Goal: Task Accomplishment & Management: Complete application form

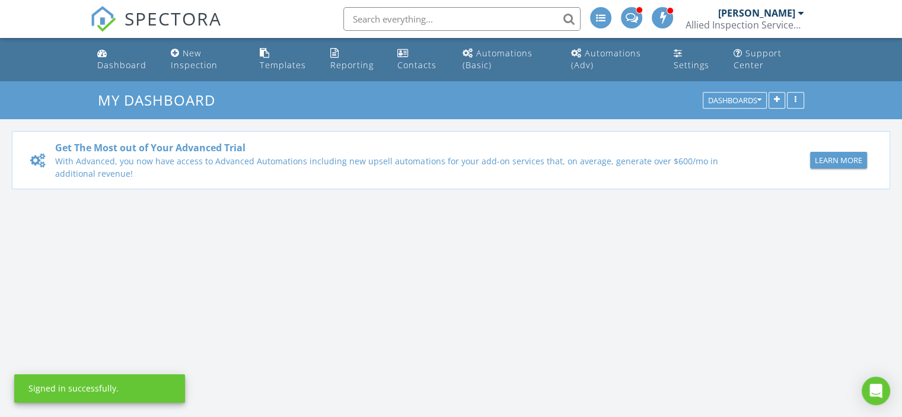
scroll to position [1097, 920]
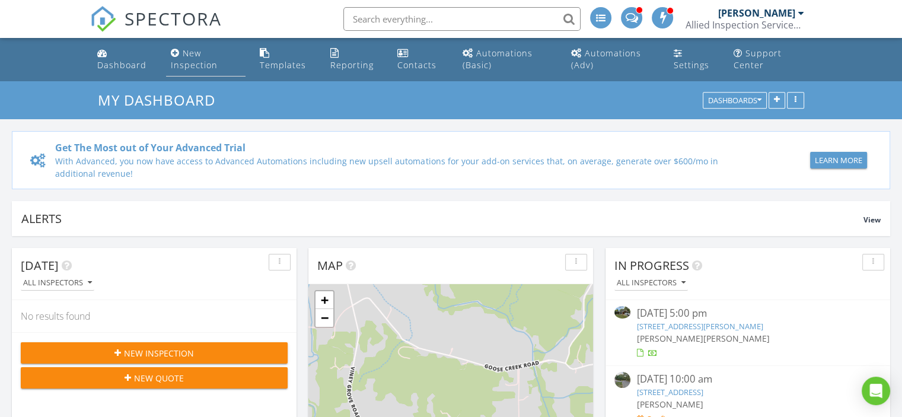
click at [191, 59] on div "New Inspection" at bounding box center [194, 58] width 47 height 23
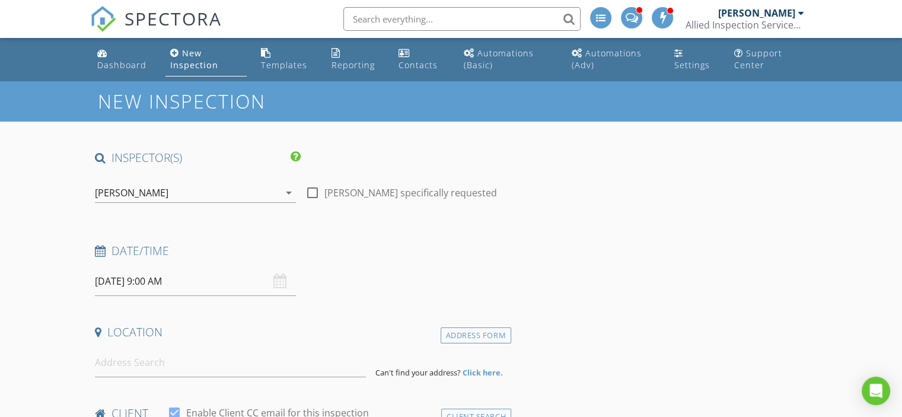
click at [288, 194] on icon "arrow_drop_down" at bounding box center [289, 193] width 14 height 14
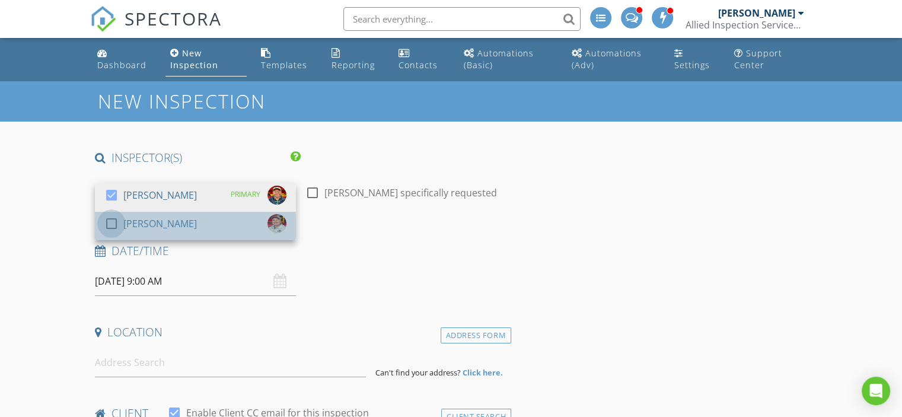
click at [118, 224] on div at bounding box center [111, 223] width 20 height 20
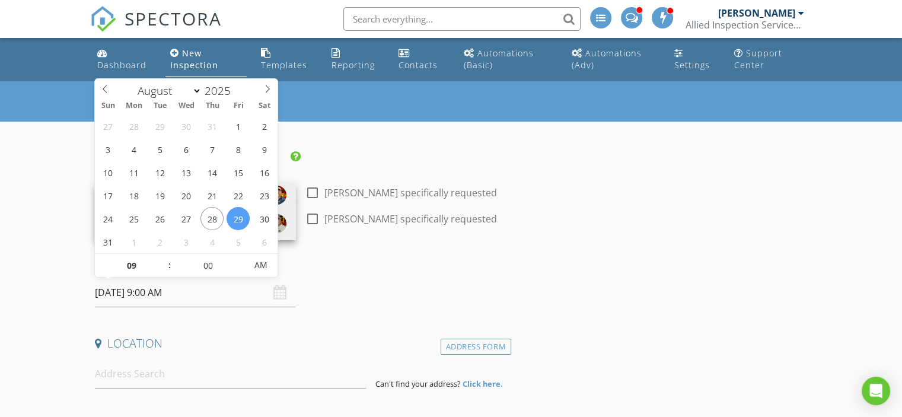
click at [140, 291] on input "08/29/2025 9:00 AM" at bounding box center [195, 292] width 201 height 29
type input "08/30/2025 9:00 AM"
click at [360, 269] on div "Date/Time" at bounding box center [300, 266] width 421 height 24
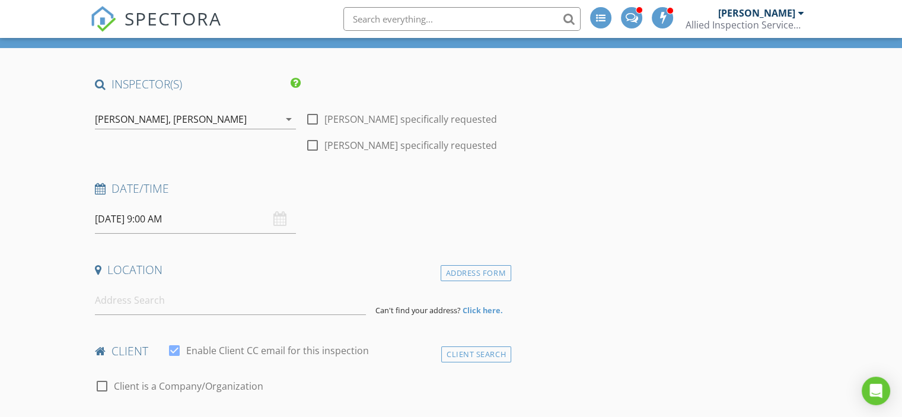
scroll to position [74, 0]
click at [253, 304] on input at bounding box center [230, 300] width 271 height 29
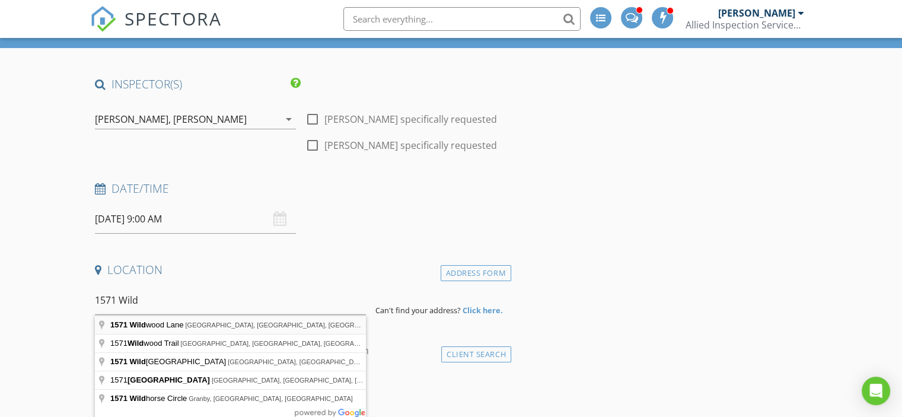
type input "1571 Wildwood Lane, Siloam Springs, AR, USA"
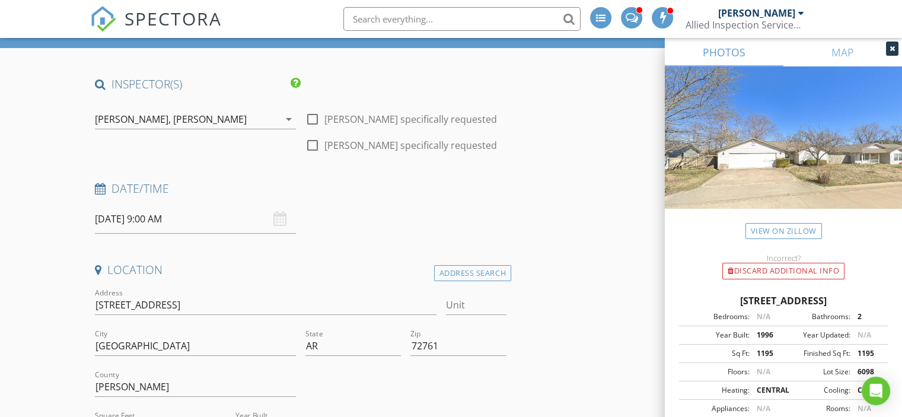
scroll to position [222, 0]
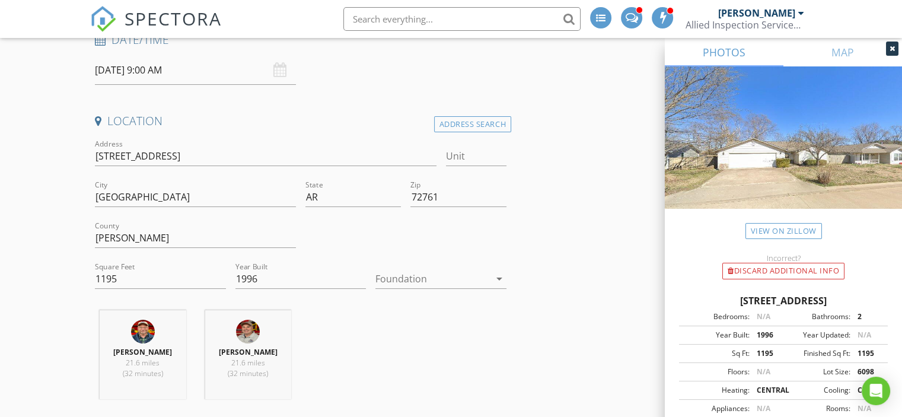
click at [500, 277] on icon "arrow_drop_down" at bounding box center [499, 279] width 14 height 14
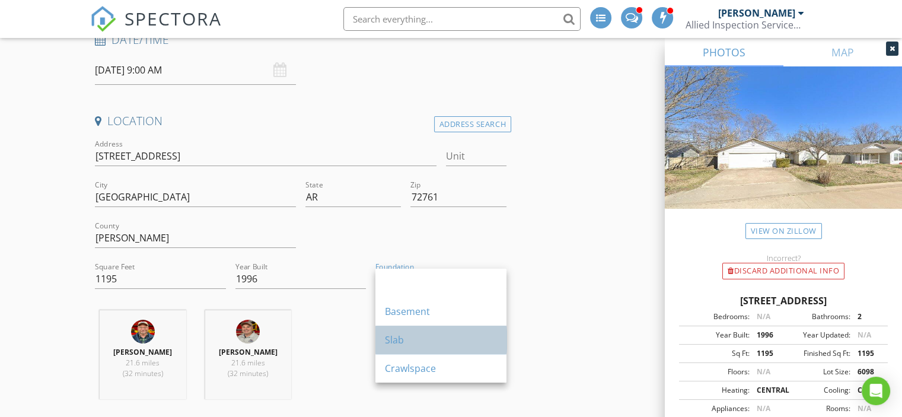
click at [381, 341] on link "Slab" at bounding box center [440, 339] width 131 height 28
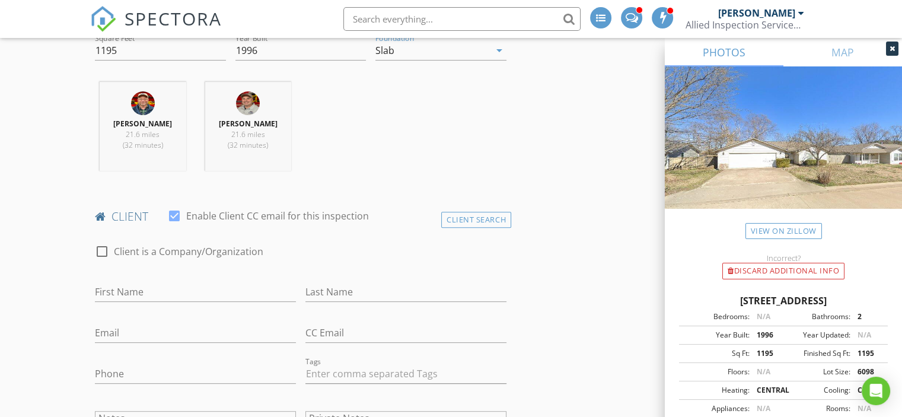
scroll to position [455, 0]
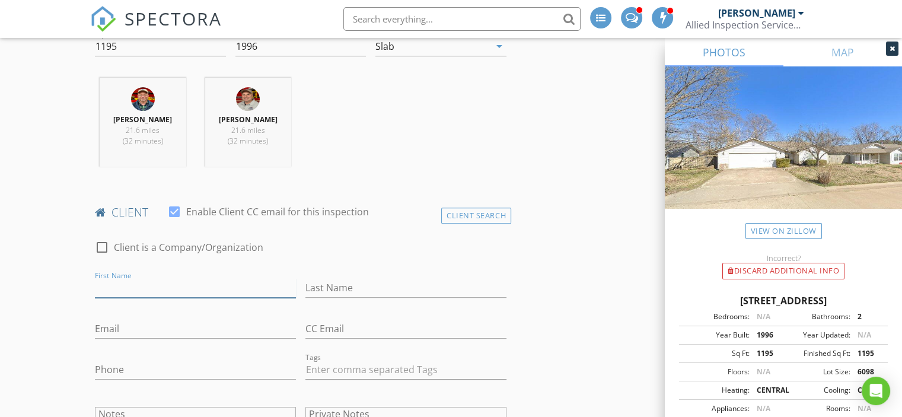
click at [157, 291] on input "First Name" at bounding box center [195, 288] width 201 height 20
type input "Darrel"
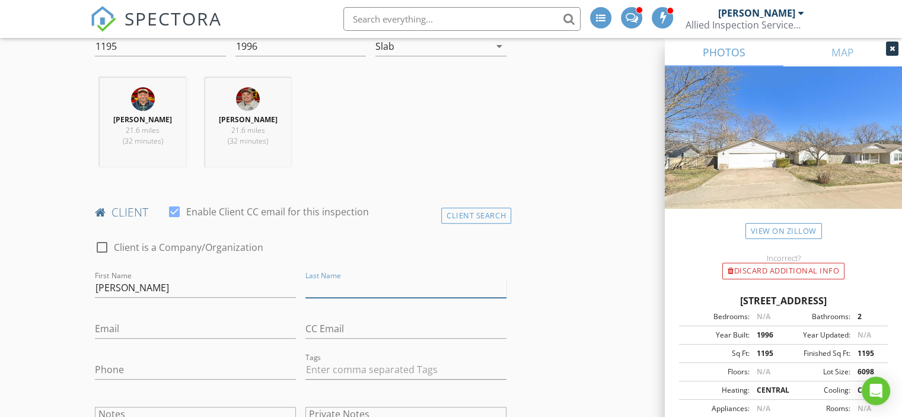
click at [347, 281] on input "Last Name" at bounding box center [405, 288] width 201 height 20
type input "Jenkins"
click at [131, 331] on input "Email" at bounding box center [195, 329] width 201 height 20
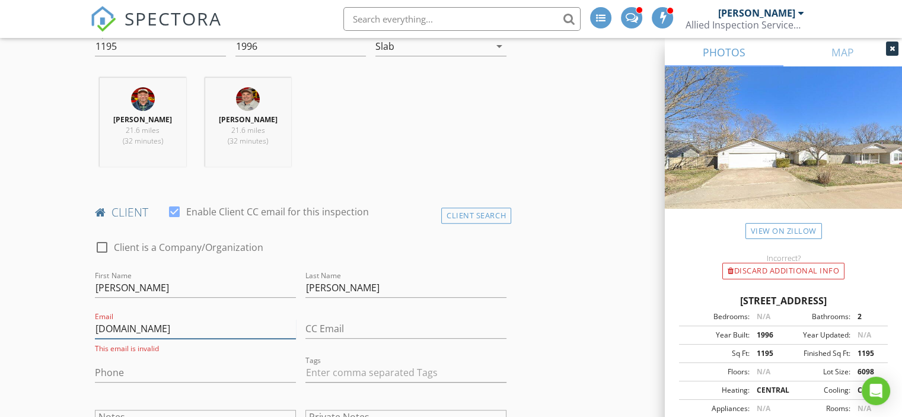
click at [143, 328] on input "sundaj78Wgmail.com" at bounding box center [195, 329] width 201 height 20
type input "sundaj78@gmail.com"
click at [166, 369] on input "Phone" at bounding box center [195, 370] width 201 height 20
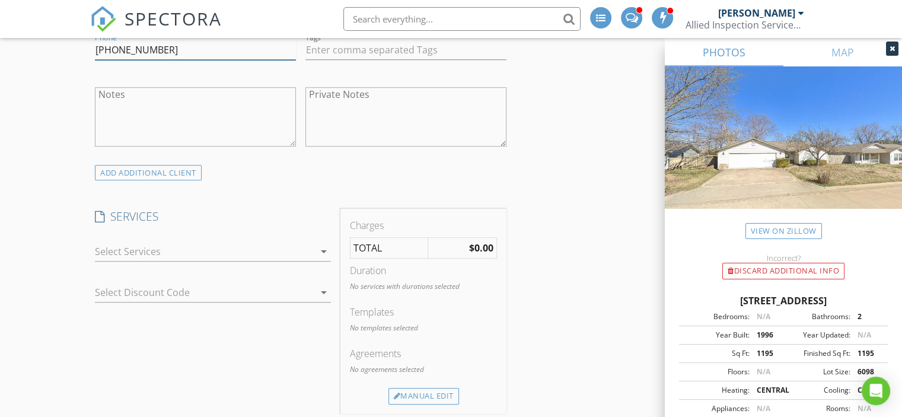
scroll to position [775, 0]
type input "[PHONE_NUMBER]"
click at [323, 251] on icon "arrow_drop_down" at bounding box center [324, 250] width 14 height 14
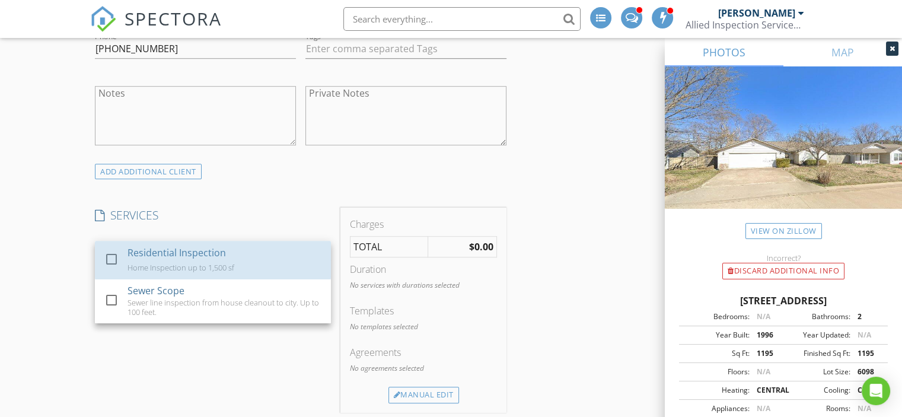
click at [323, 251] on link "check_box_outline_blank Residential Inspection Home Inspection up to 1,500 sf" at bounding box center [213, 260] width 236 height 38
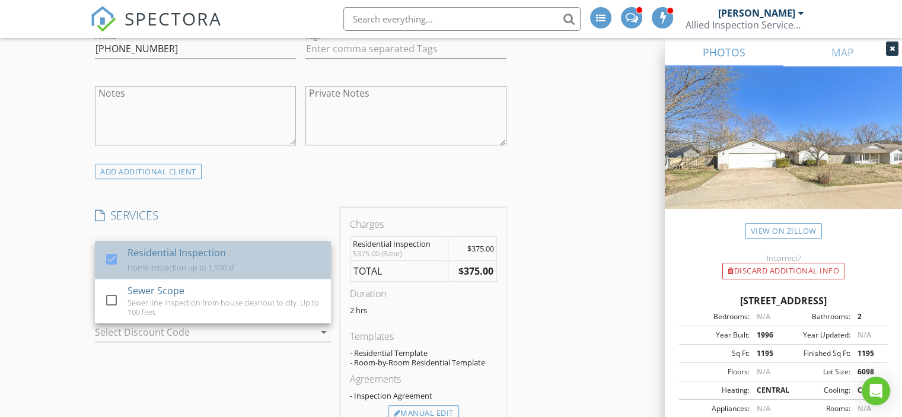
click at [225, 260] on div "Residential Inspection Home Inspection up to 1,500 sf" at bounding box center [224, 260] width 194 height 38
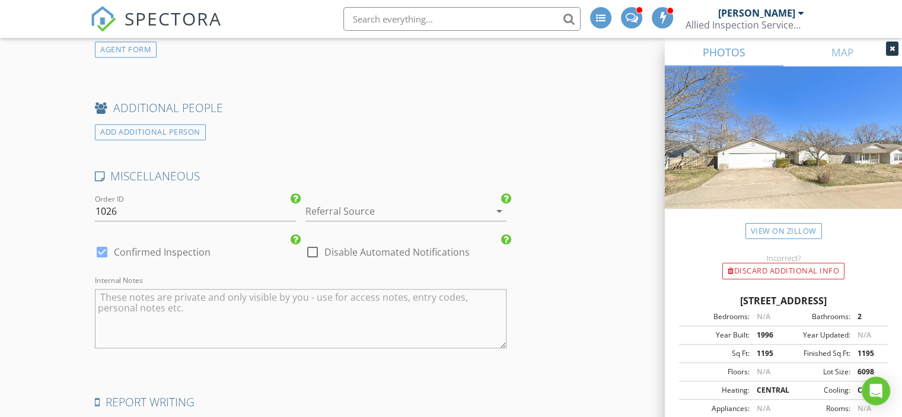
scroll to position [1638, 0]
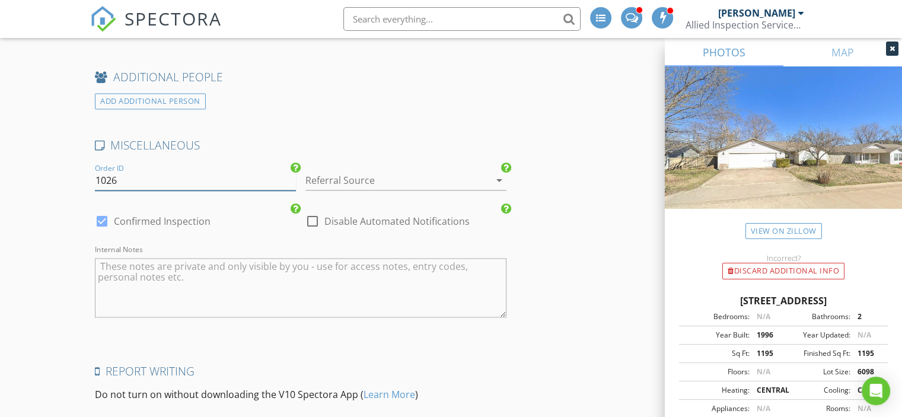
click at [185, 171] on input "1026" at bounding box center [195, 181] width 201 height 20
type input "1027"
click at [499, 176] on icon "arrow_drop_down" at bounding box center [499, 180] width 14 height 14
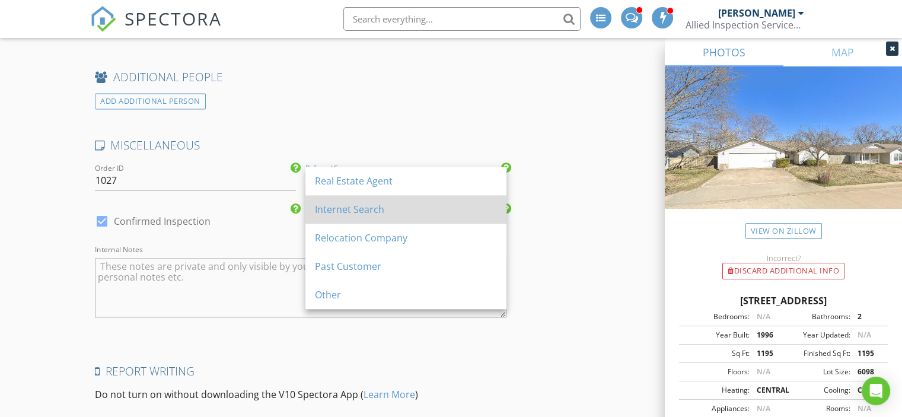
click at [379, 206] on div "Internet Search" at bounding box center [406, 209] width 182 height 14
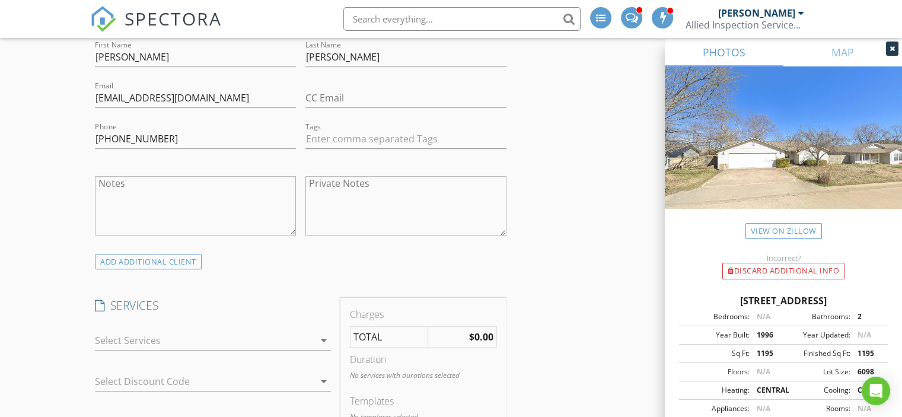
scroll to position [901, 0]
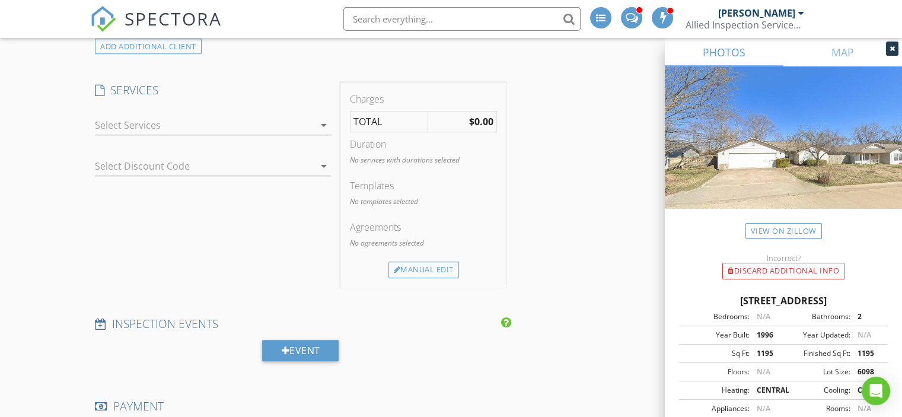
click at [324, 126] on icon "arrow_drop_down" at bounding box center [324, 125] width 14 height 14
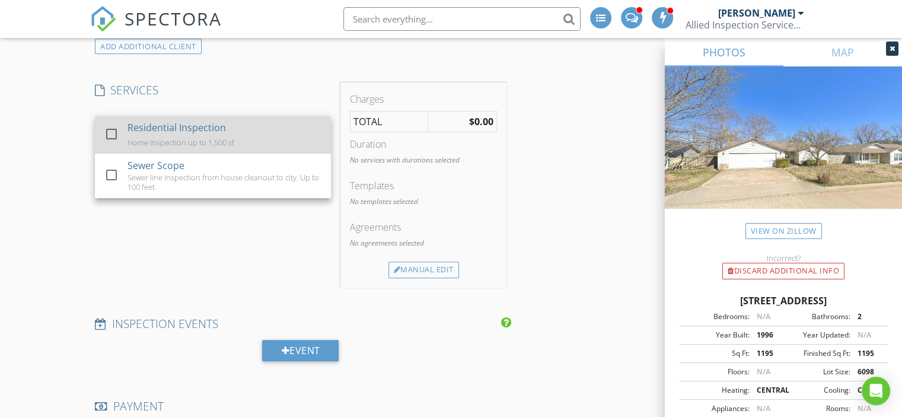
click at [107, 136] on div at bounding box center [111, 134] width 20 height 20
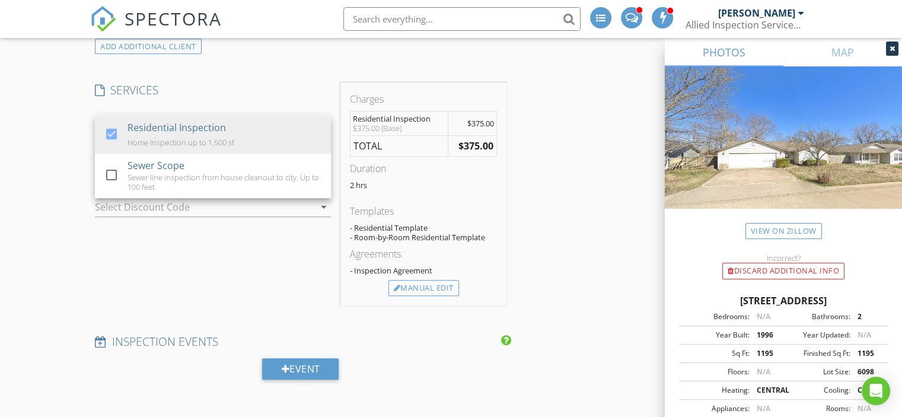
click at [171, 258] on div "SERVICES check_box Residential Inspection Home Inspection up to 1,500 sf check_…" at bounding box center [212, 193] width 245 height 223
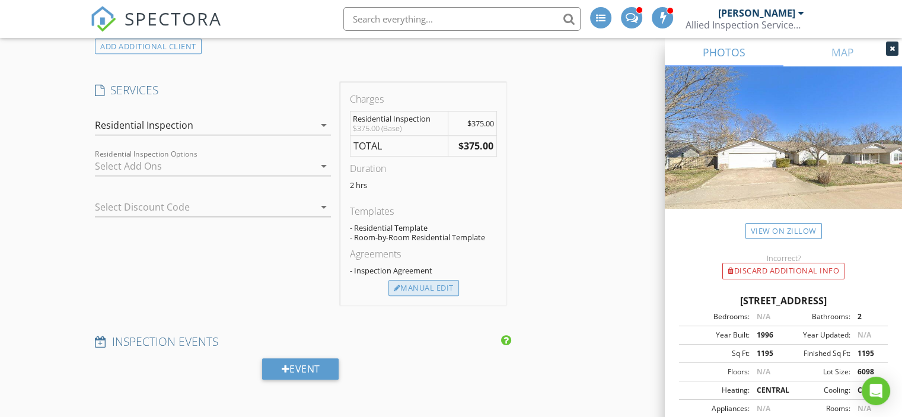
click at [454, 285] on div "Manual Edit" at bounding box center [423, 288] width 71 height 17
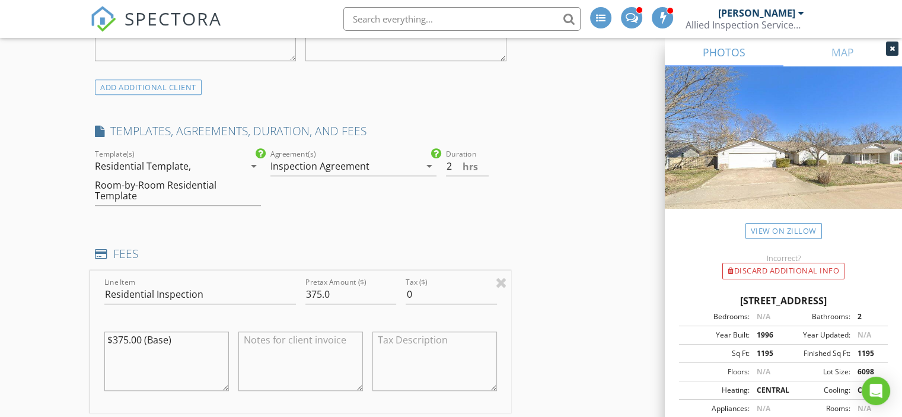
scroll to position [830, 0]
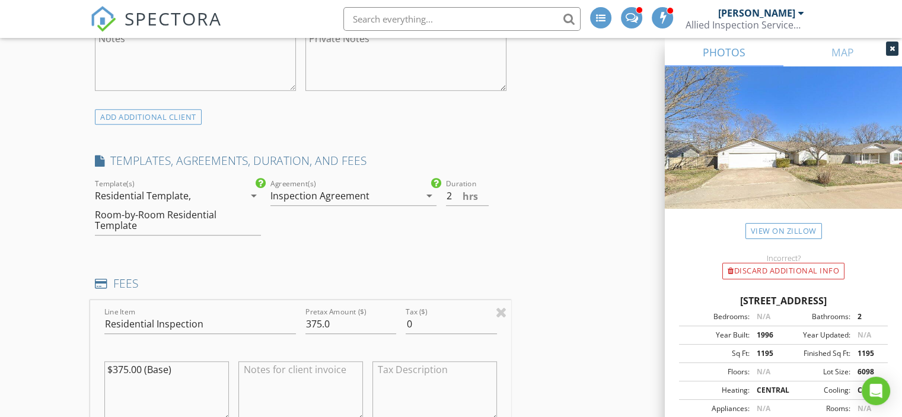
click at [256, 194] on icon "arrow_drop_down" at bounding box center [254, 196] width 14 height 14
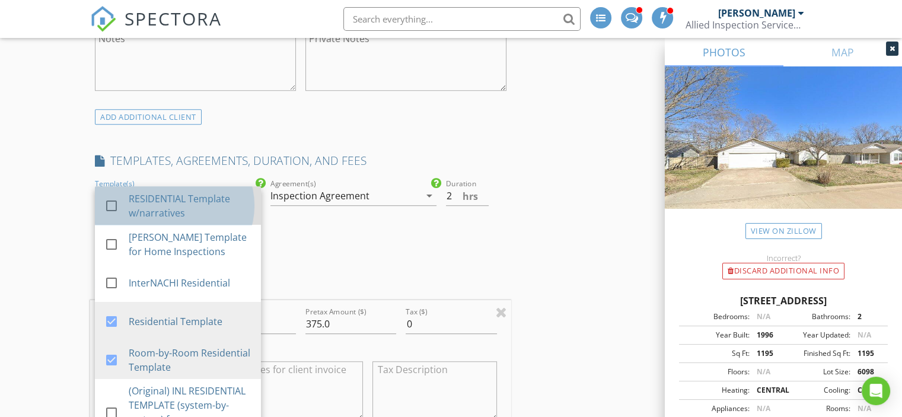
click at [147, 199] on div "RESIDENTIAL Template w/narratives" at bounding box center [190, 205] width 123 height 28
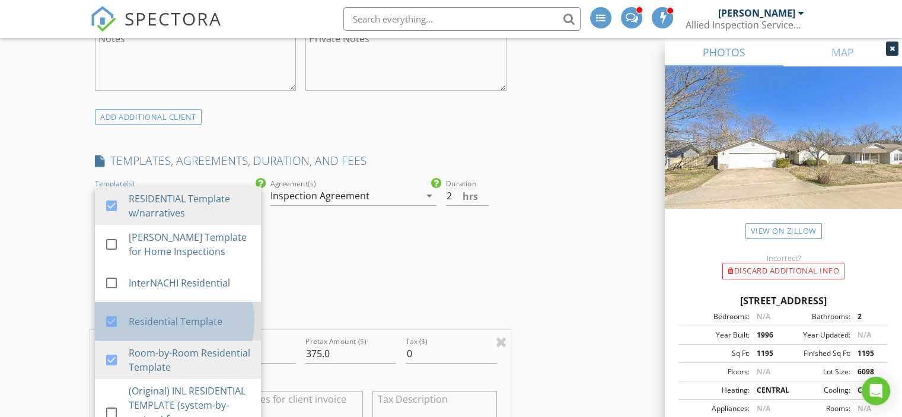
click at [122, 314] on div "check_box" at bounding box center [116, 321] width 24 height 14
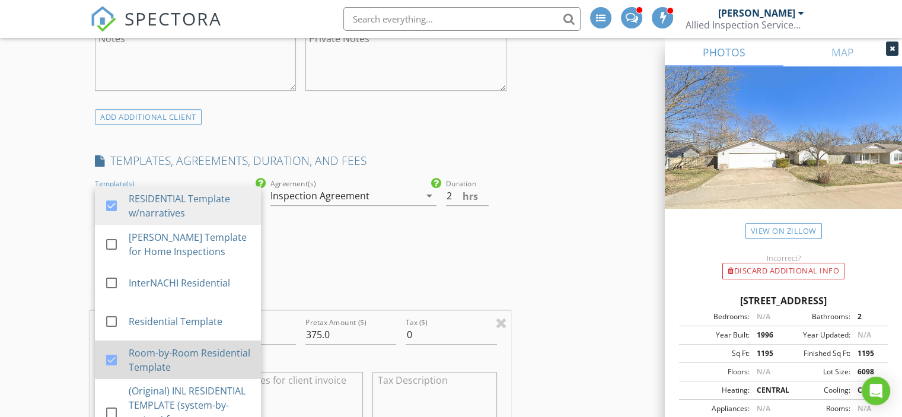
click at [111, 363] on div at bounding box center [111, 360] width 20 height 20
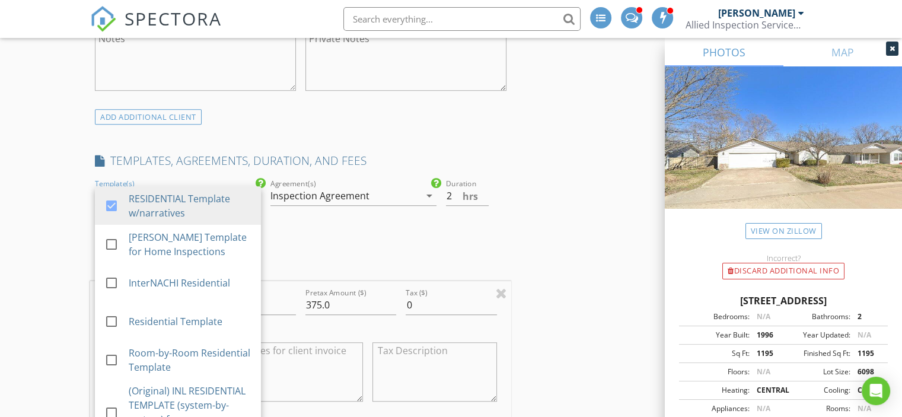
click at [307, 253] on div "INSPECTOR(S) check_box Brian Smith PRIMARY check_box David Peck Brian Smith, Da…" at bounding box center [300, 411] width 421 height 2182
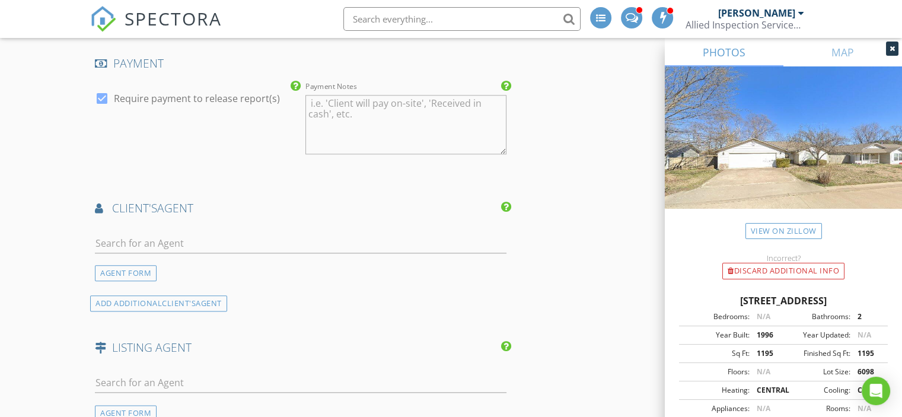
scroll to position [1380, 0]
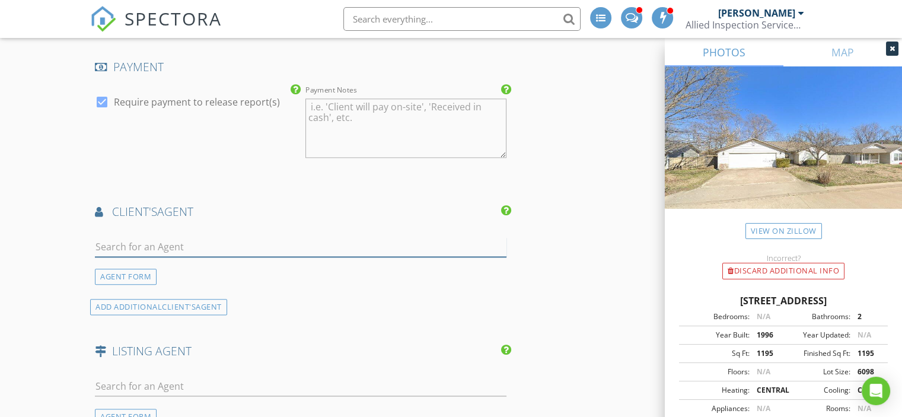
click at [152, 247] on input "text" at bounding box center [300, 247] width 411 height 20
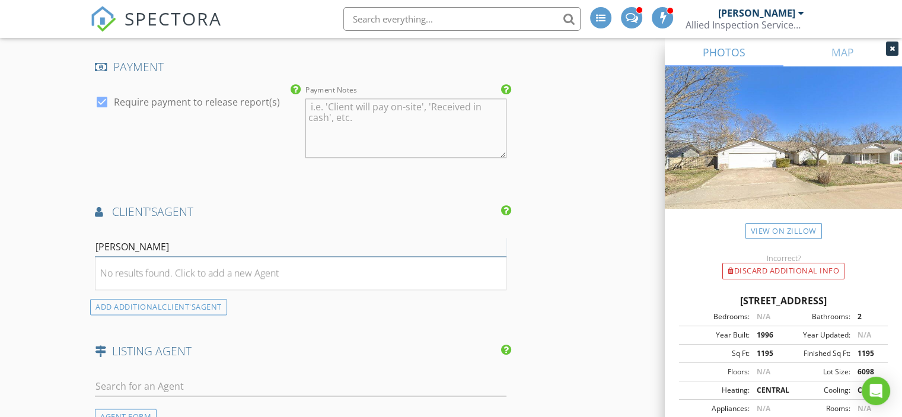
type input "[PERSON_NAME]"
click at [191, 219] on div "client's AGENT" at bounding box center [300, 216] width 421 height 24
click at [167, 303] on span "client's" at bounding box center [179, 306] width 34 height 11
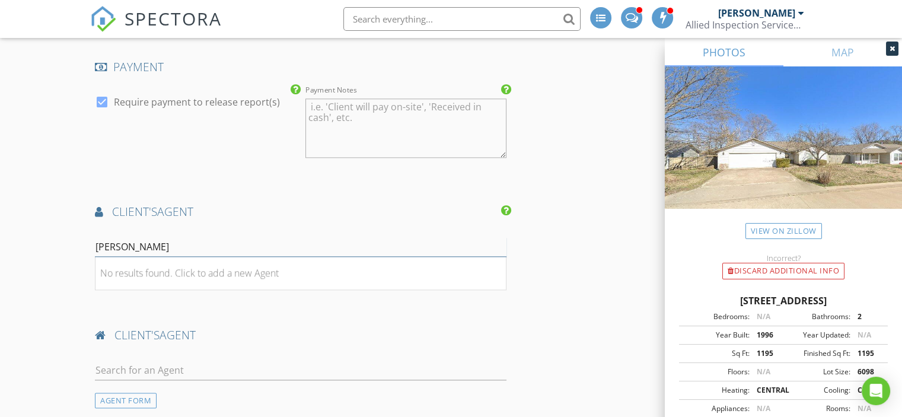
click at [159, 237] on input "[PERSON_NAME]" at bounding box center [300, 247] width 411 height 20
click at [181, 248] on input "[PERSON_NAME]" at bounding box center [300, 247] width 411 height 20
click at [176, 360] on input "text" at bounding box center [300, 370] width 411 height 20
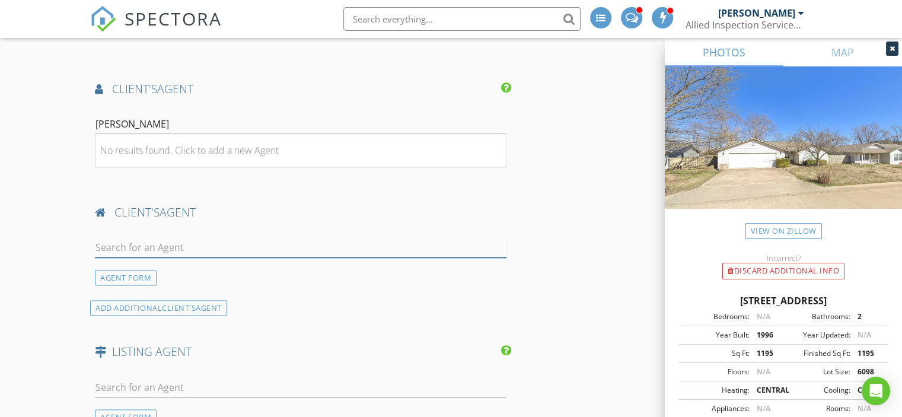
scroll to position [1511, 0]
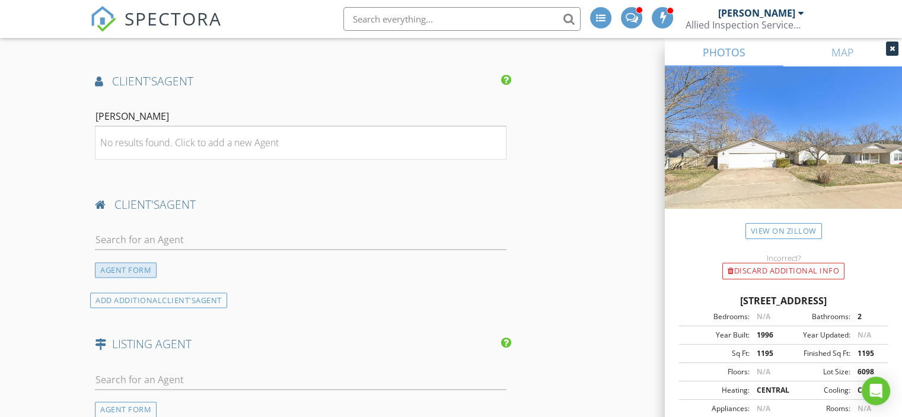
click at [133, 263] on div "AGENT FORM" at bounding box center [126, 270] width 62 height 16
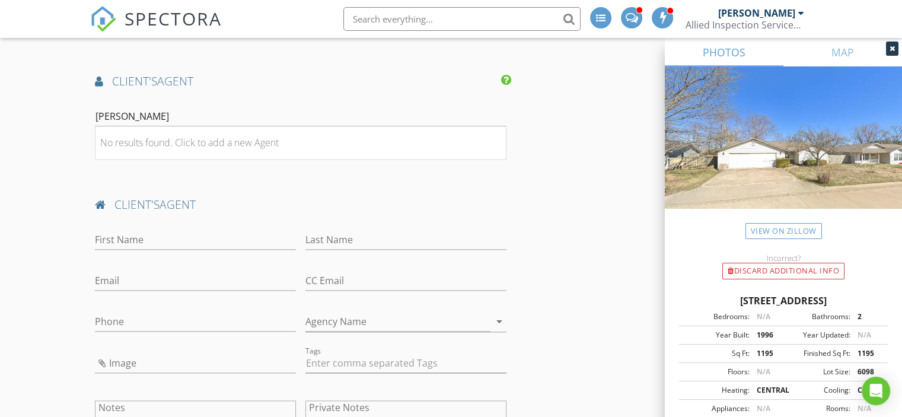
drag, startPoint x: 172, startPoint y: 225, endPoint x: 174, endPoint y: 238, distance: 13.3
click at [174, 238] on div "First Name" at bounding box center [195, 242] width 201 height 39
click at [174, 238] on input "First Name" at bounding box center [195, 240] width 201 height 20
type input "[PERSON_NAME]"
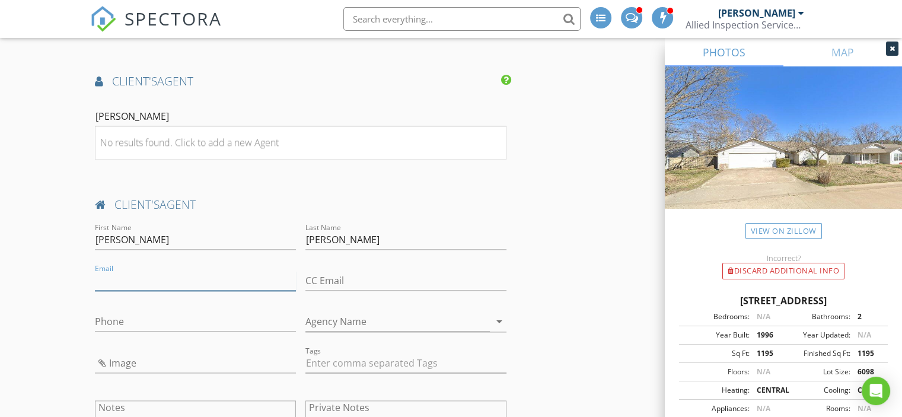
click at [165, 273] on input "Email" at bounding box center [195, 281] width 201 height 20
type input "[PERSON_NAME][EMAIL_ADDRESS][DOMAIN_NAME]"
click at [194, 305] on div "Phone" at bounding box center [195, 324] width 201 height 39
click at [197, 323] on input "Phone" at bounding box center [195, 322] width 201 height 20
type input "[PHONE_NUMBER]"
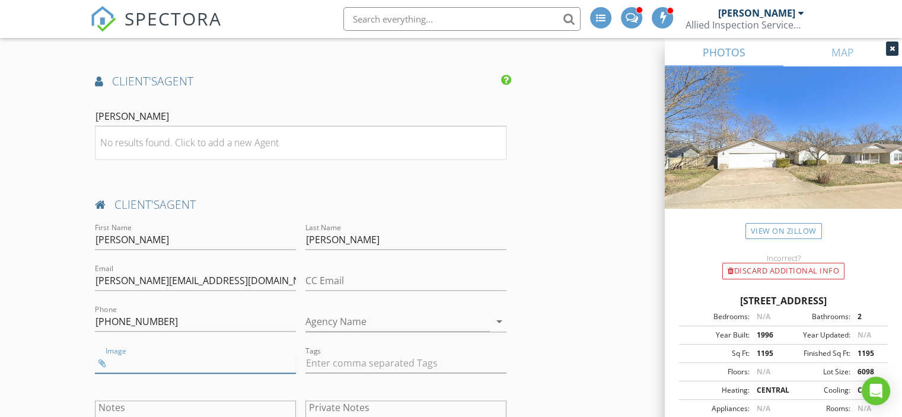
click at [196, 360] on input "Image" at bounding box center [195, 363] width 201 height 20
click at [499, 318] on icon "arrow_drop_down" at bounding box center [499, 321] width 14 height 14
type input "Better Homes & Garndens"
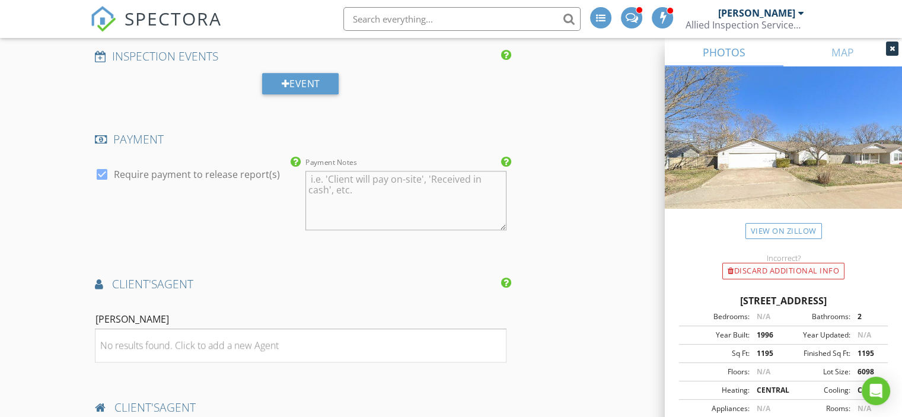
scroll to position [1379, 0]
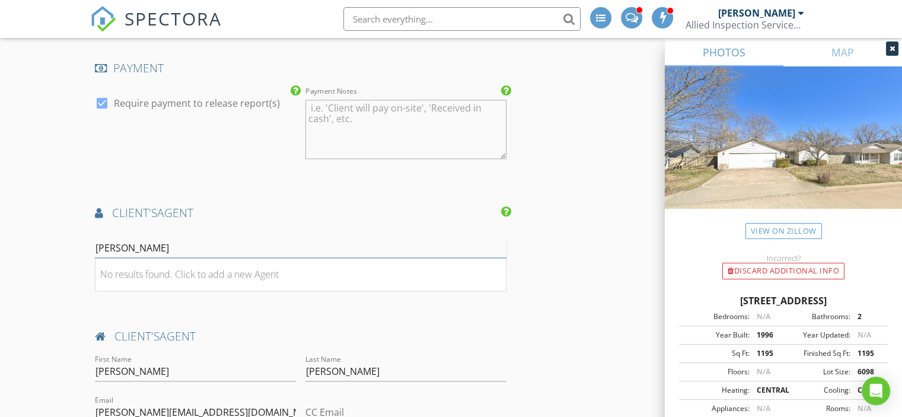
click at [194, 244] on input "[PERSON_NAME]" at bounding box center [300, 248] width 411 height 20
type input "B"
click at [270, 298] on div "INSPECTOR(S) check_box Brian Smith PRIMARY check_box David Peck Brian Smith, Da…" at bounding box center [300, 31] width 421 height 2521
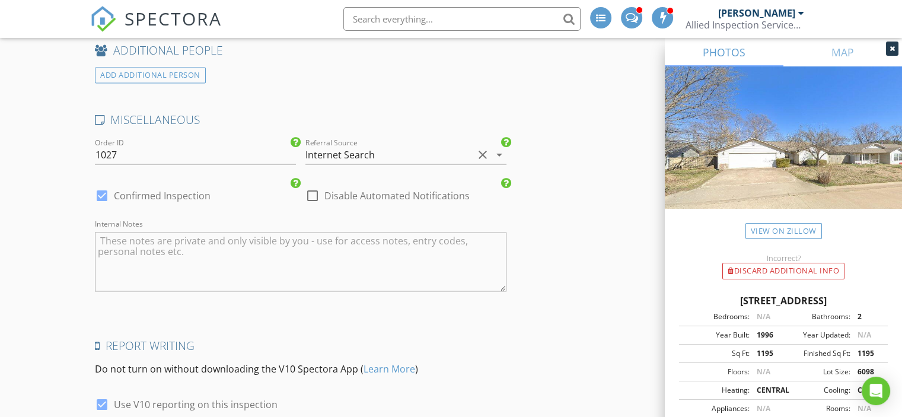
scroll to position [2191, 0]
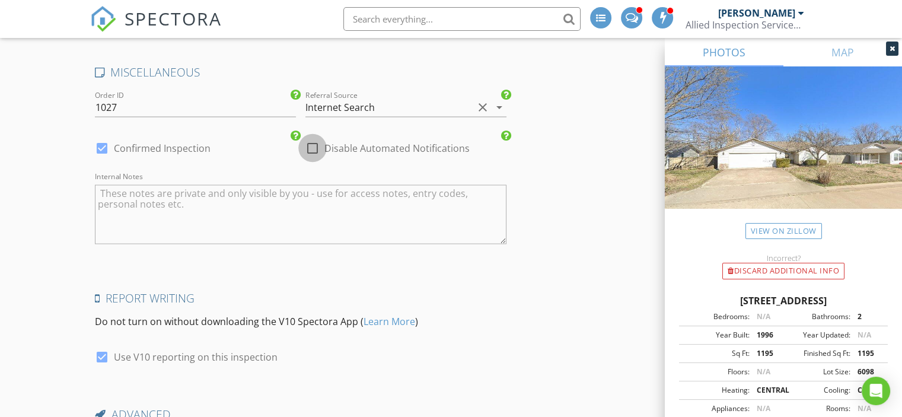
click at [312, 140] on div at bounding box center [312, 148] width 20 height 20
checkbox input "false"
click at [102, 141] on div at bounding box center [102, 148] width 20 height 20
checkbox input "false"
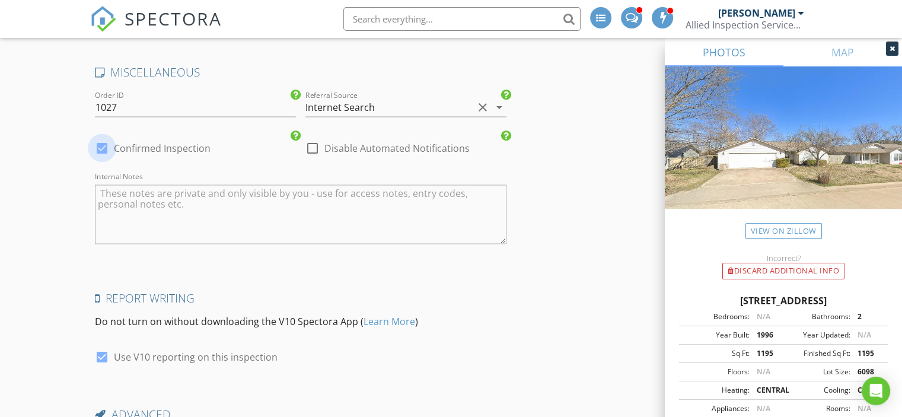
checkbox input "true"
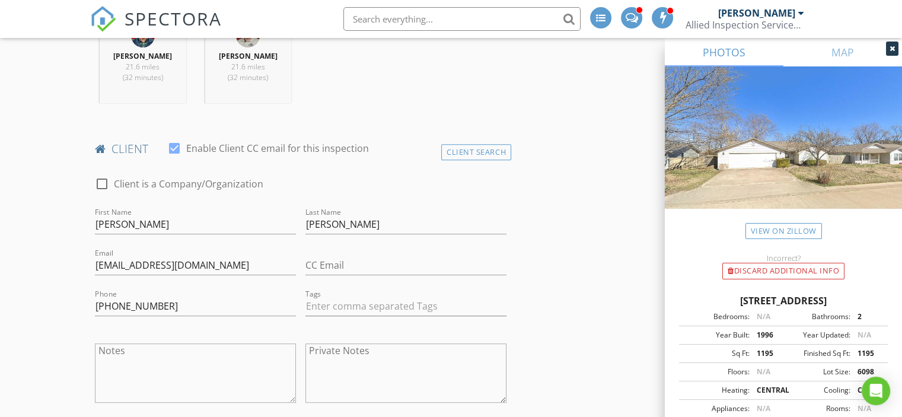
scroll to position [499, 0]
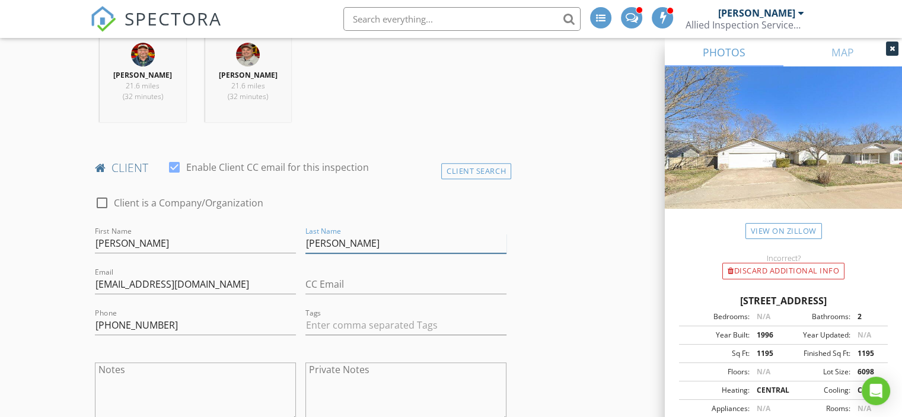
click at [308, 241] on input "[PERSON_NAME]" at bounding box center [405, 244] width 201 height 20
type input "[PERSON_NAME]"
click at [406, 234] on input "[PERSON_NAME]" at bounding box center [405, 244] width 201 height 20
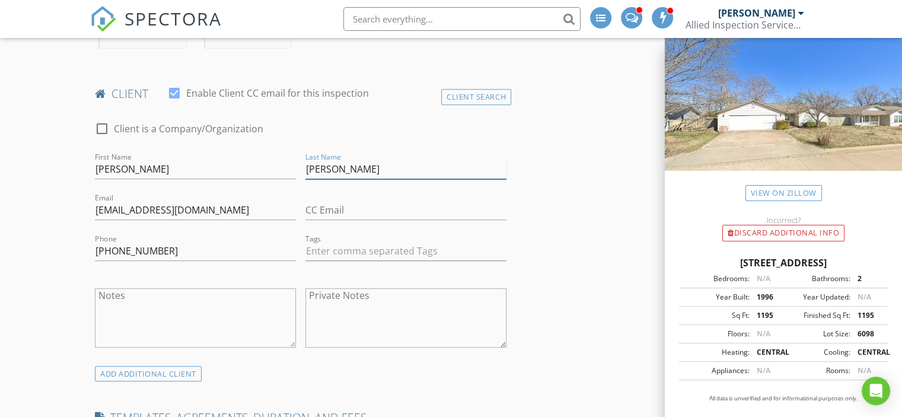
scroll to position [569, 0]
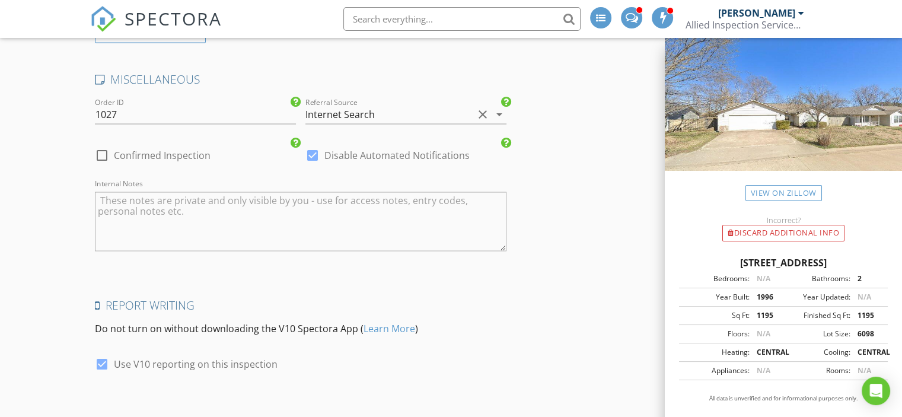
scroll to position [2347, 0]
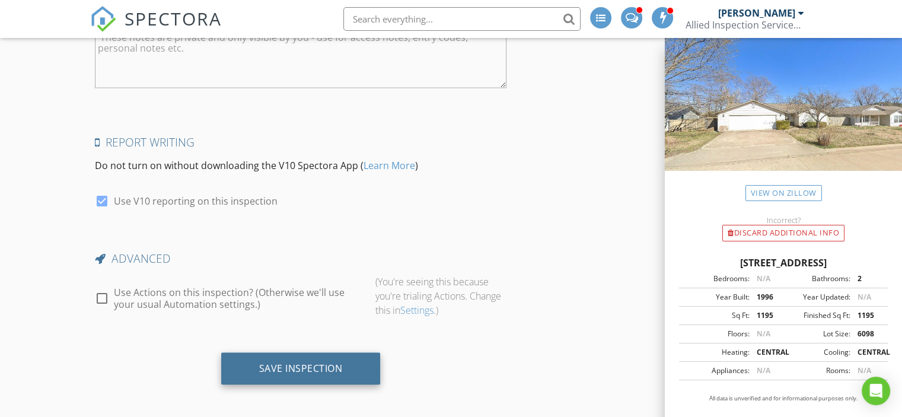
click at [289, 362] on div "Save Inspection" at bounding box center [301, 368] width 84 height 12
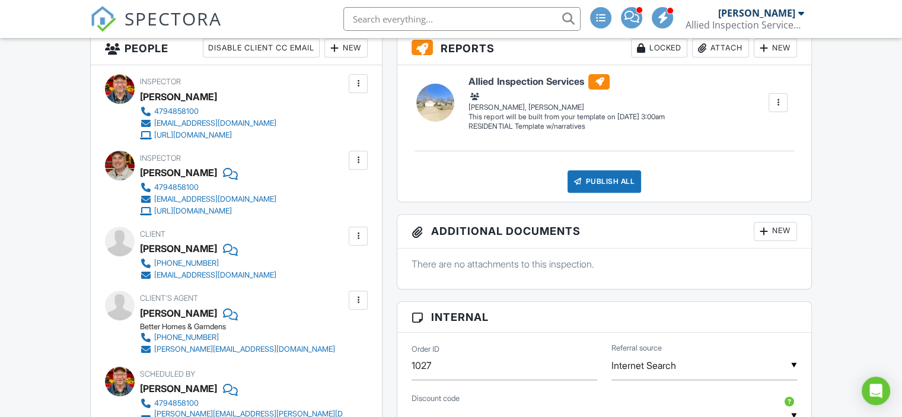
scroll to position [445, 0]
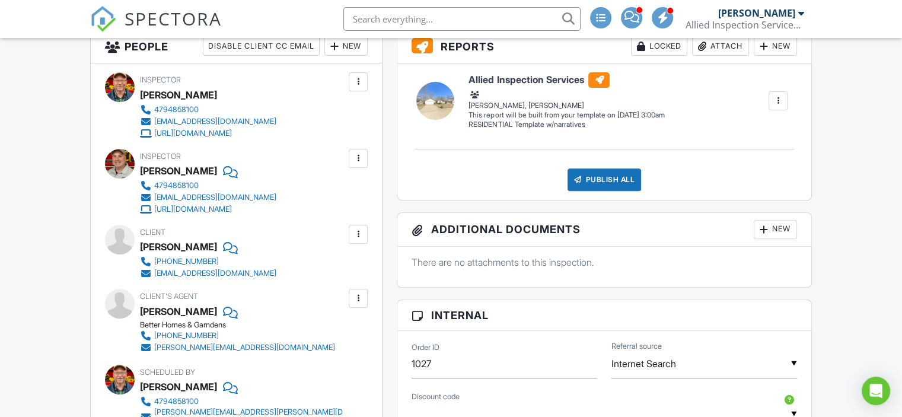
click at [588, 261] on p "There are no attachments to this inspection." at bounding box center [603, 262] width 385 height 13
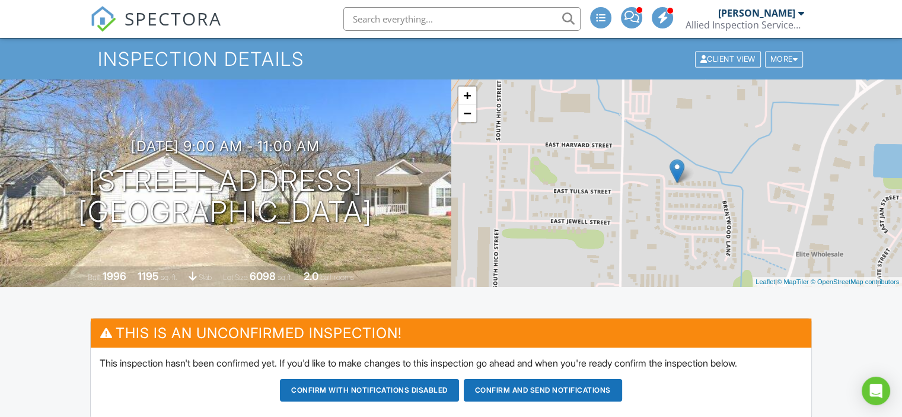
scroll to position [0, 0]
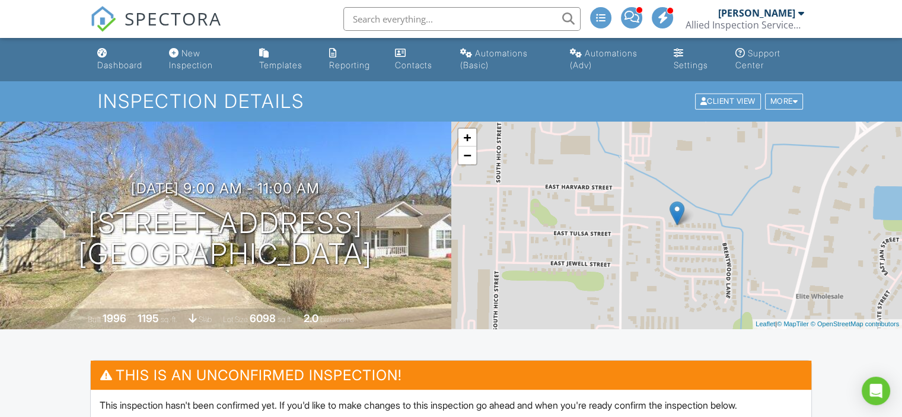
click at [803, 15] on div at bounding box center [801, 12] width 6 height 9
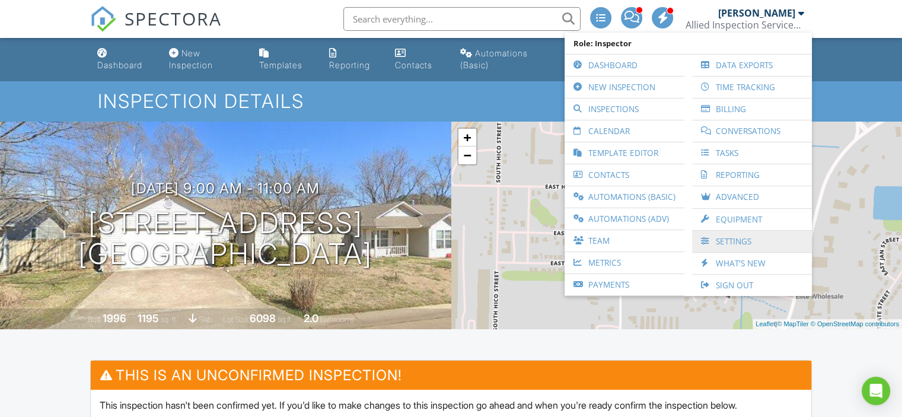
click at [734, 240] on link "Settings" at bounding box center [752, 241] width 108 height 21
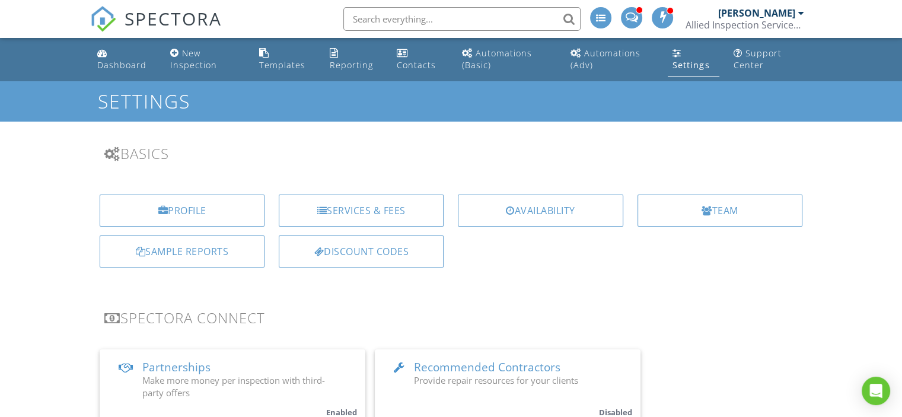
click at [690, 56] on link "Settings" at bounding box center [694, 60] width 52 height 34
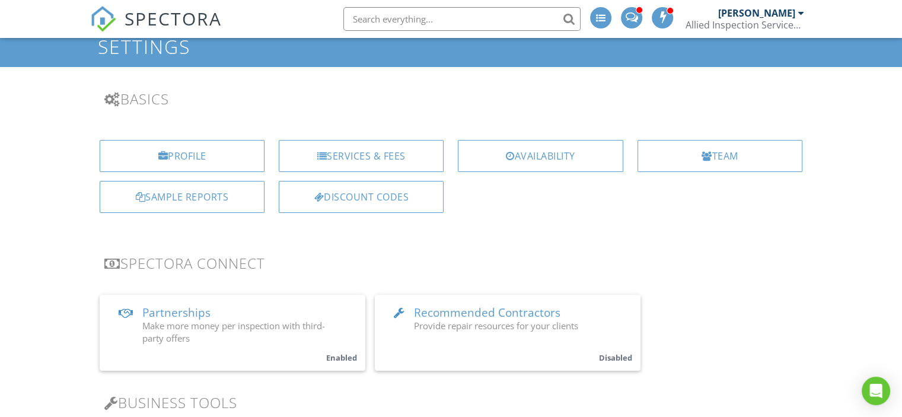
scroll to position [57, 0]
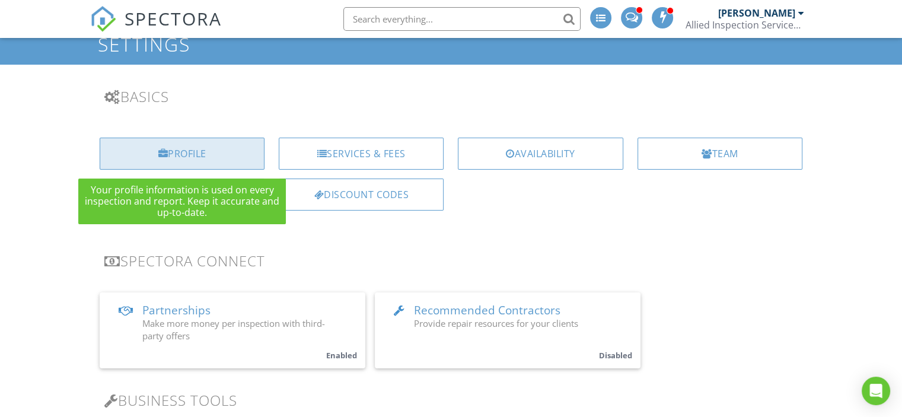
click at [177, 163] on div "Profile" at bounding box center [182, 154] width 165 height 32
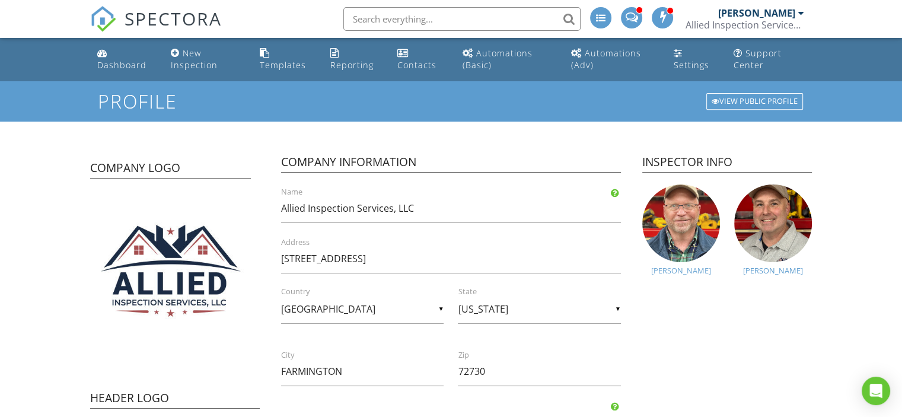
click at [684, 269] on div "[PERSON_NAME]" at bounding box center [681, 270] width 78 height 9
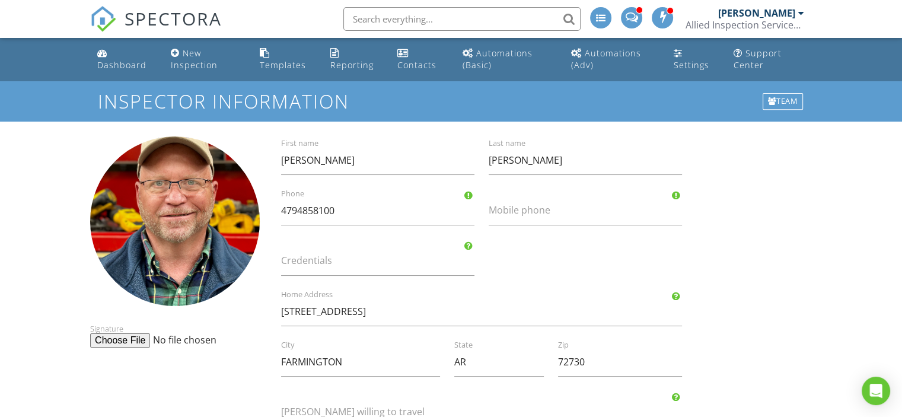
click at [144, 339] on input "file" at bounding box center [180, 340] width 181 height 14
click at [120, 59] on div "Dashboard" at bounding box center [121, 64] width 49 height 11
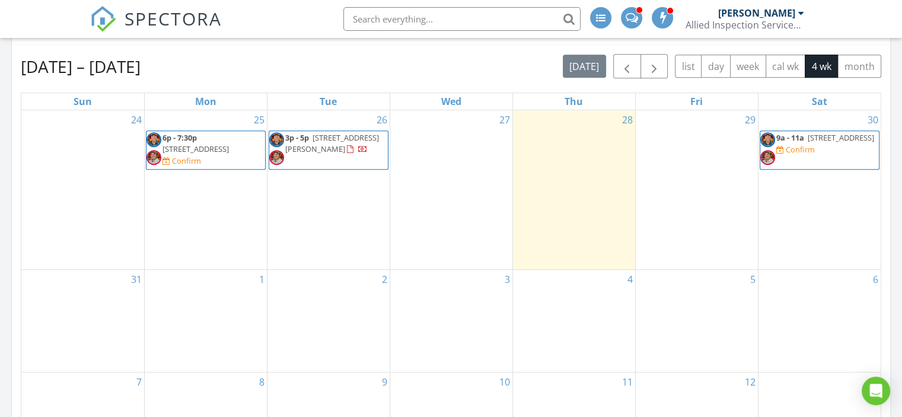
scroll to position [595, 0]
click at [831, 142] on span "[STREET_ADDRESS]" at bounding box center [840, 137] width 66 height 11
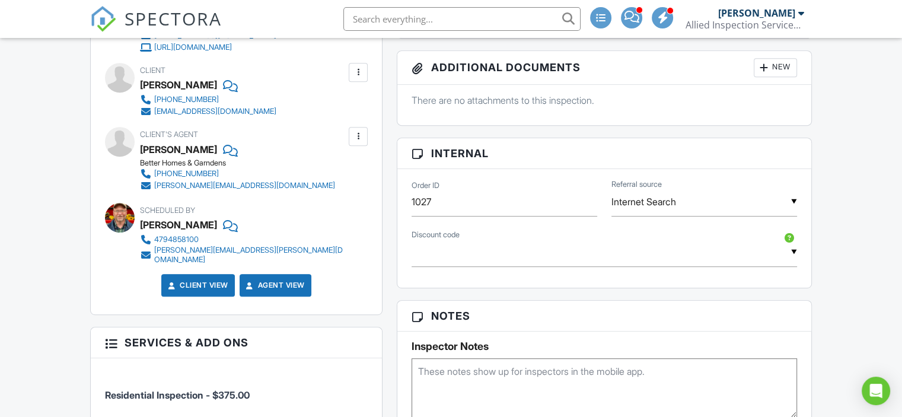
click at [359, 75] on div at bounding box center [358, 72] width 12 height 12
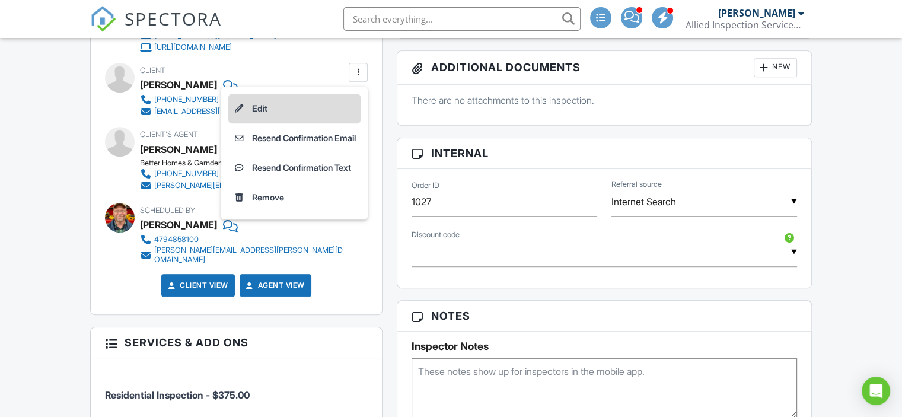
click at [270, 110] on li "Edit" at bounding box center [294, 109] width 132 height 30
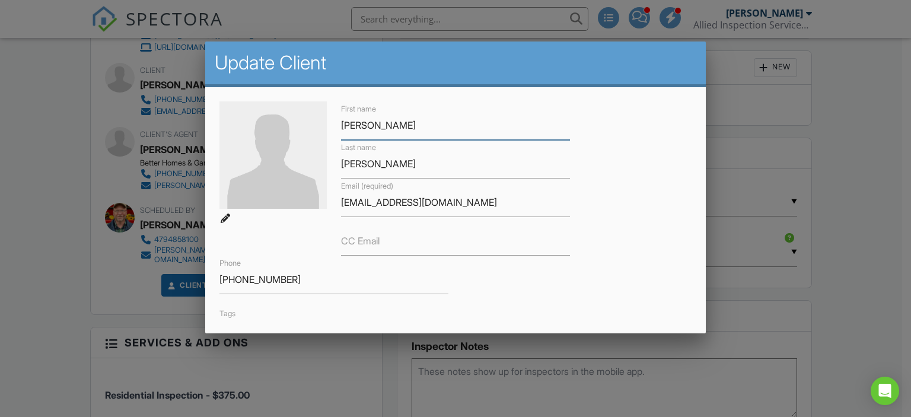
click at [379, 126] on input "[PERSON_NAME]" at bounding box center [455, 125] width 229 height 29
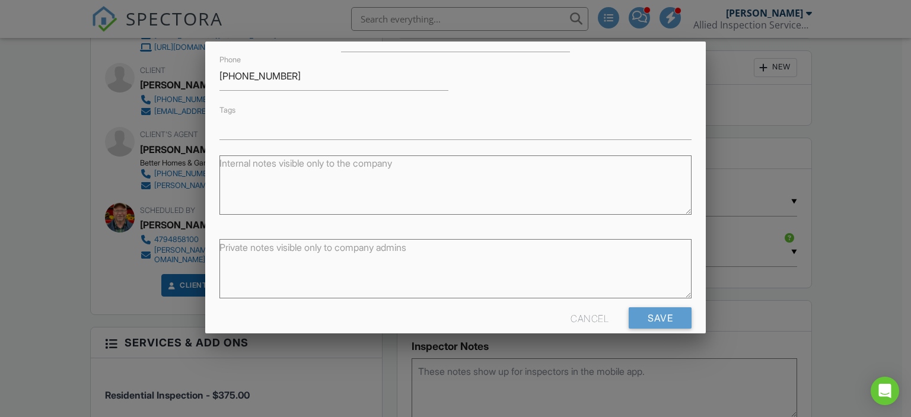
scroll to position [216, 0]
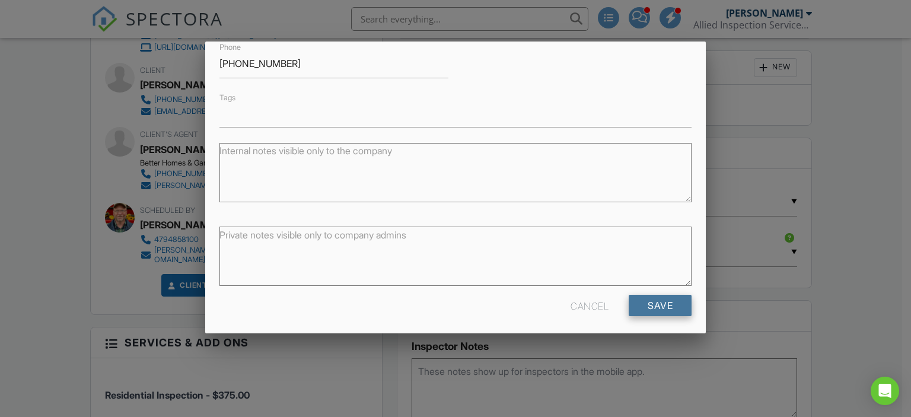
type input "[PERSON_NAME]"
click at [672, 310] on input "Save" at bounding box center [659, 305] width 63 height 21
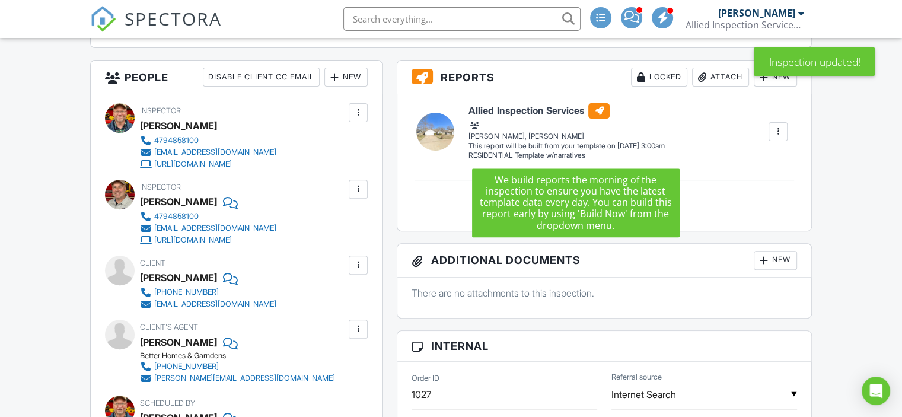
scroll to position [417, 0]
